Goal: Browse casually

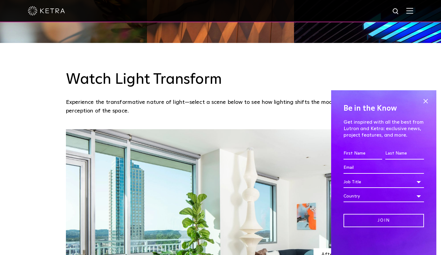
scroll to position [430, 0]
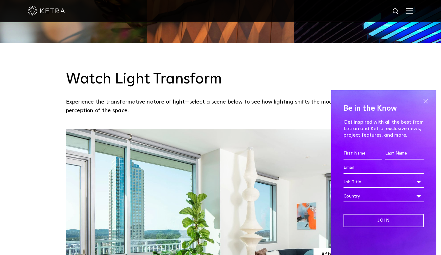
click at [426, 100] on span at bounding box center [425, 101] width 9 height 9
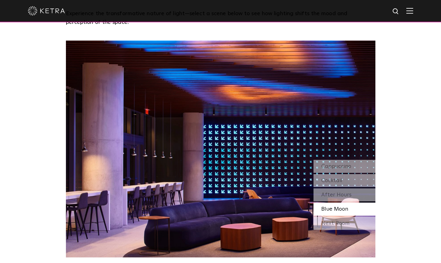
scroll to position [527, 0]
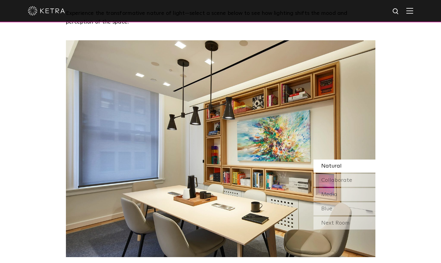
click at [337, 166] on span "Natural" at bounding box center [331, 166] width 20 height 6
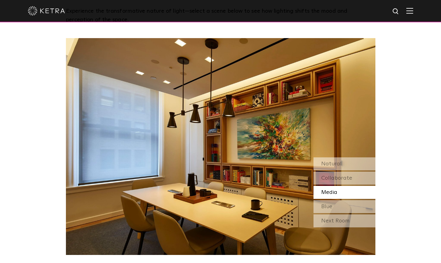
scroll to position [528, 0]
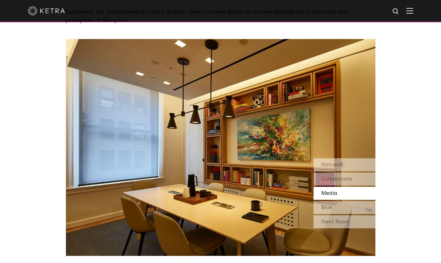
click at [325, 167] on span "Natural" at bounding box center [331, 165] width 20 height 6
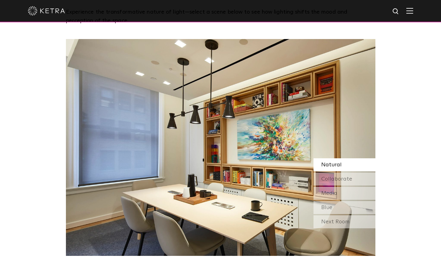
click at [353, 178] on div "Collaborate" at bounding box center [344, 178] width 62 height 13
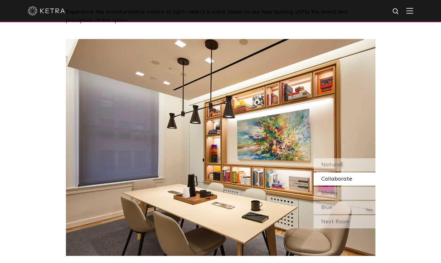
click at [339, 191] on div "Media" at bounding box center [344, 193] width 62 height 13
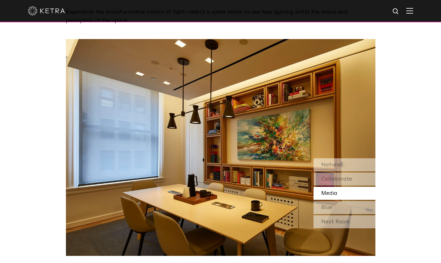
click at [342, 208] on div "Blue" at bounding box center [344, 207] width 62 height 13
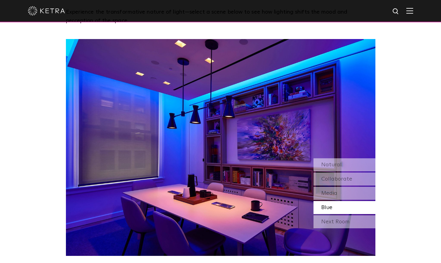
click at [347, 222] on div "Next Room" at bounding box center [344, 221] width 62 height 13
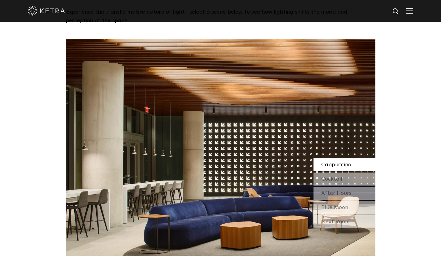
click at [347, 222] on div "Next Room" at bounding box center [344, 221] width 62 height 13
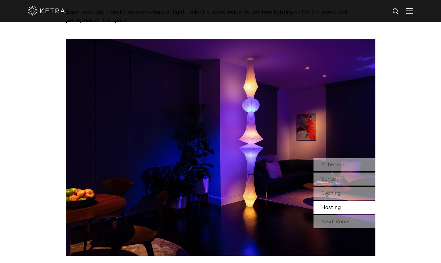
click at [349, 167] on div "Afternoon" at bounding box center [344, 164] width 62 height 13
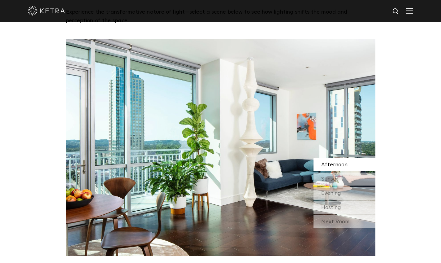
click at [345, 178] on div "Sunset" at bounding box center [344, 178] width 62 height 13
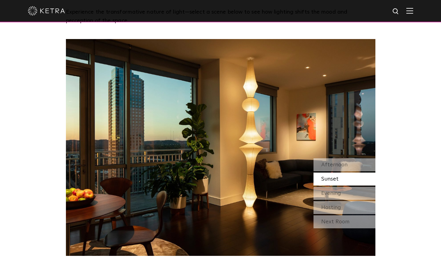
click at [343, 193] on div "Evening" at bounding box center [344, 193] width 62 height 13
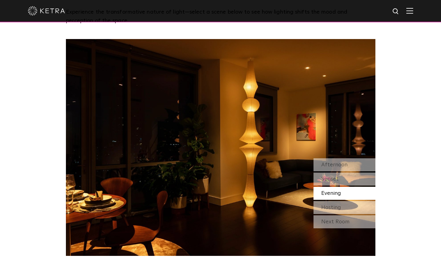
click at [344, 207] on div "Hosting" at bounding box center [344, 207] width 62 height 13
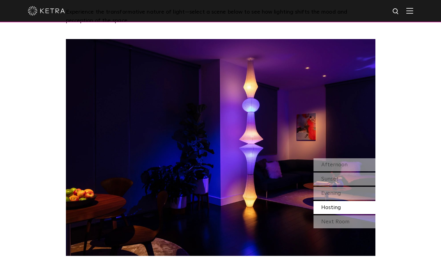
click at [344, 222] on div "Next Room" at bounding box center [344, 221] width 62 height 13
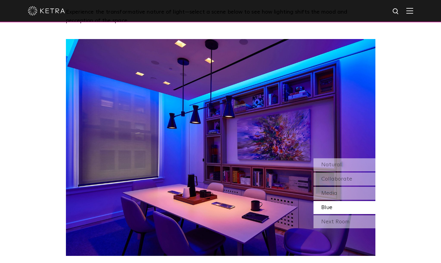
click at [344, 222] on div "Next Room" at bounding box center [344, 221] width 62 height 13
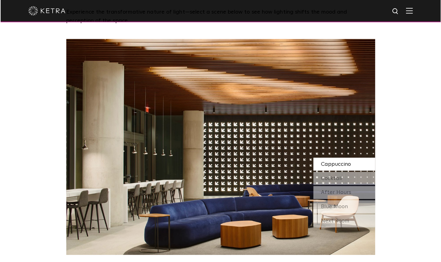
scroll to position [527, 0]
